Goal: Task Accomplishment & Management: Use online tool/utility

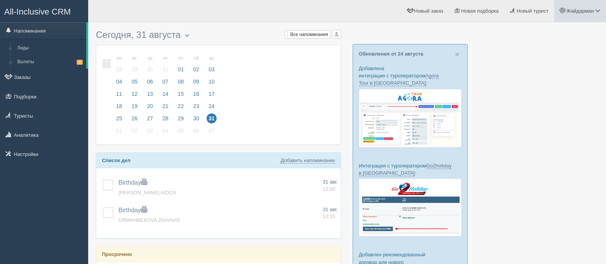
click at [580, 13] on span "Жайдарман" at bounding box center [580, 11] width 28 height 6
click at [495, 13] on span "Новая подборка" at bounding box center [480, 11] width 38 height 6
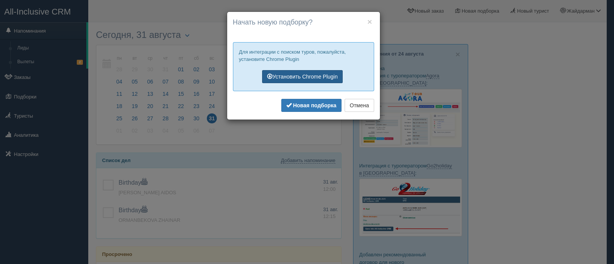
click at [311, 78] on link "Установить Chrome Plugin" at bounding box center [302, 76] width 81 height 13
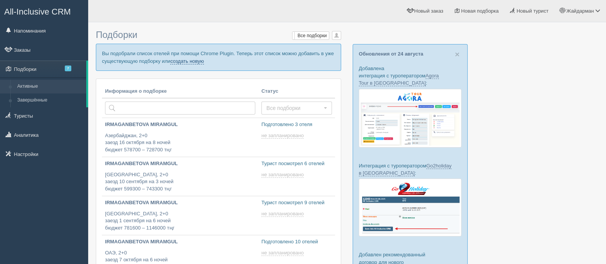
click at [194, 59] on link "создать новую" at bounding box center [187, 61] width 34 height 6
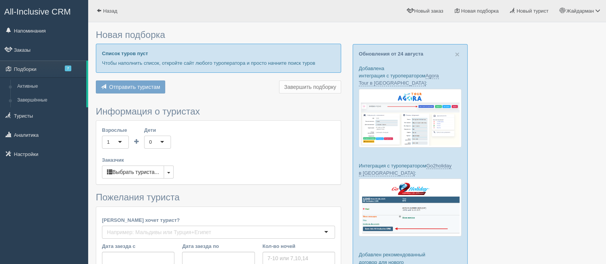
type input "7"
type input "2265500"
type input "2686600"
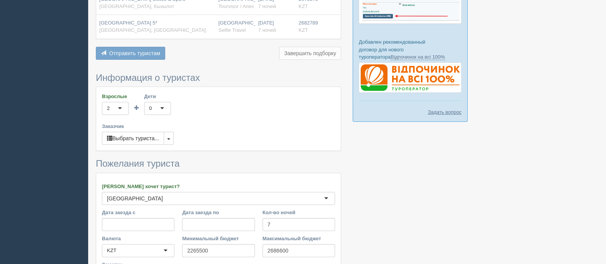
scroll to position [239, 0]
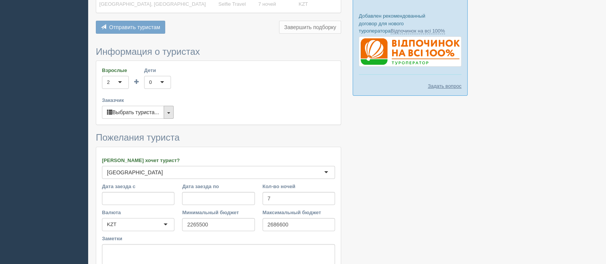
click at [168, 106] on button "button" at bounding box center [169, 112] width 10 height 13
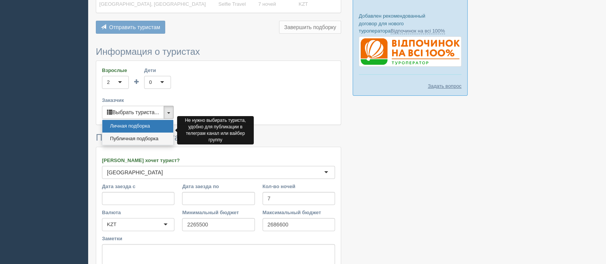
click at [151, 133] on link "Публичная подборка" at bounding box center [137, 139] width 71 height 13
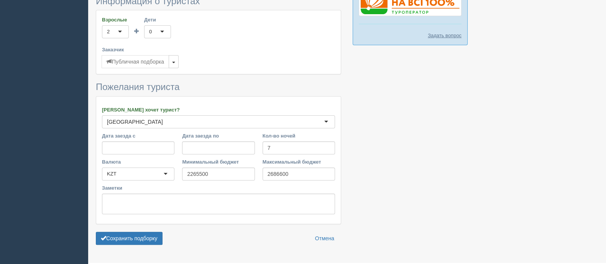
scroll to position [300, 0]
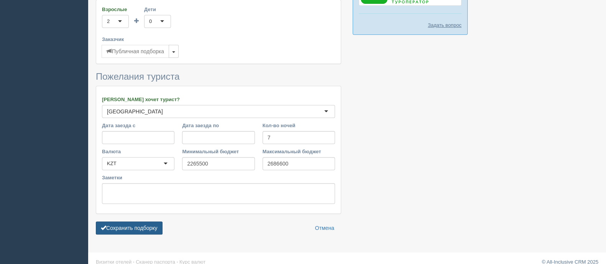
click at [135, 222] on button "Сохранить подборку" at bounding box center [129, 228] width 67 height 13
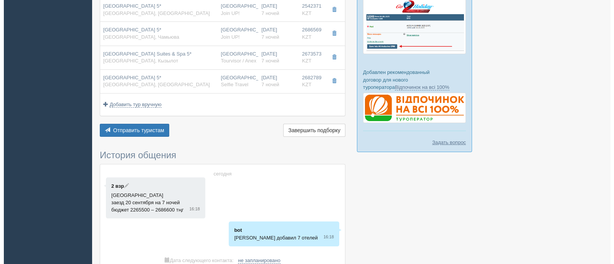
scroll to position [169, 0]
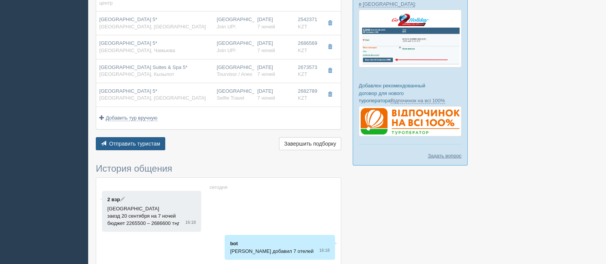
click at [124, 141] on span "Отправить туристам" at bounding box center [134, 144] width 51 height 6
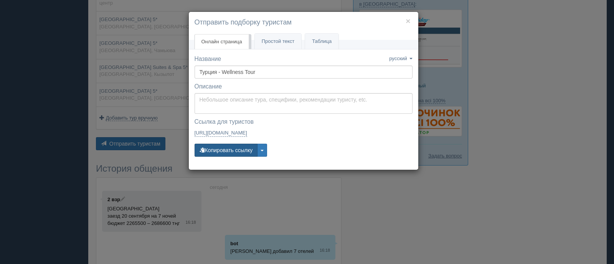
click at [238, 149] on button "Копировать ссылку" at bounding box center [225, 150] width 63 height 13
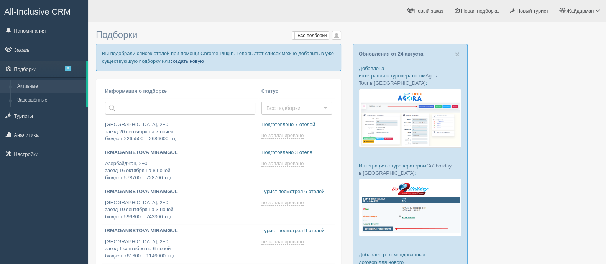
click at [189, 62] on link "создать новую" at bounding box center [187, 61] width 34 height 6
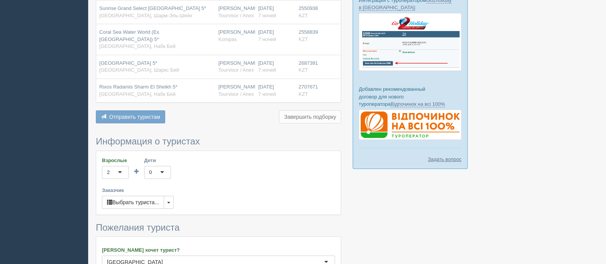
scroll to position [206, 0]
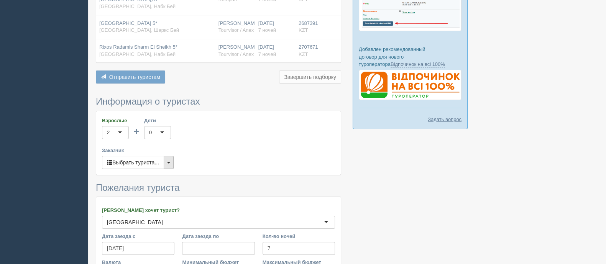
click at [170, 156] on button "button" at bounding box center [169, 162] width 10 height 13
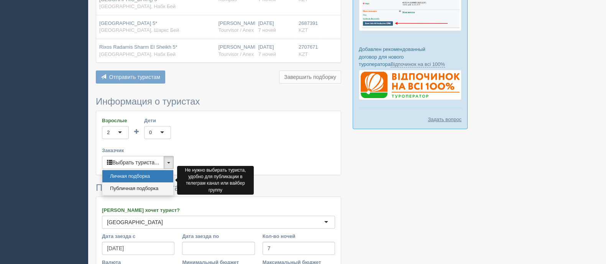
click at [150, 183] on link "Публичная подборка" at bounding box center [137, 189] width 71 height 13
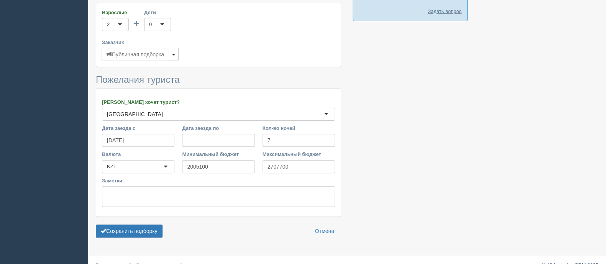
scroll to position [316, 0]
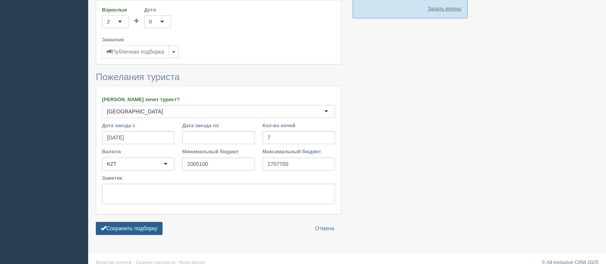
click at [145, 222] on button "Сохранить подборку" at bounding box center [129, 228] width 67 height 13
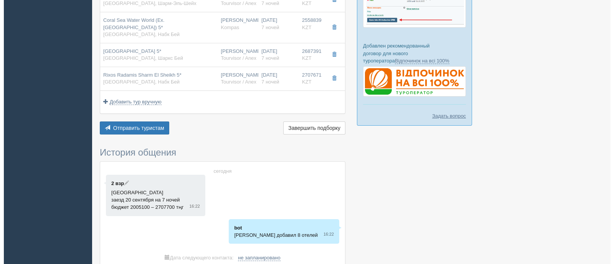
scroll to position [211, 0]
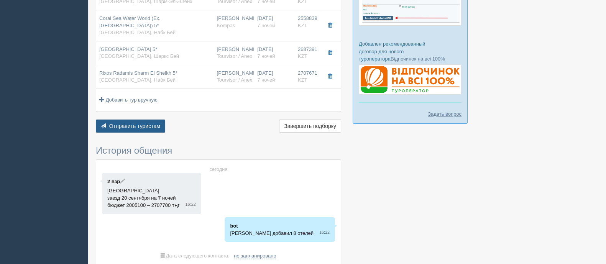
click at [137, 123] on span "Отправить туристам" at bounding box center [134, 126] width 51 height 6
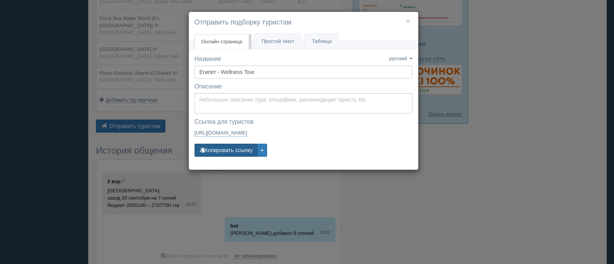
click at [238, 146] on button "Копировать ссылку" at bounding box center [225, 150] width 63 height 13
